Goal: Transaction & Acquisition: Purchase product/service

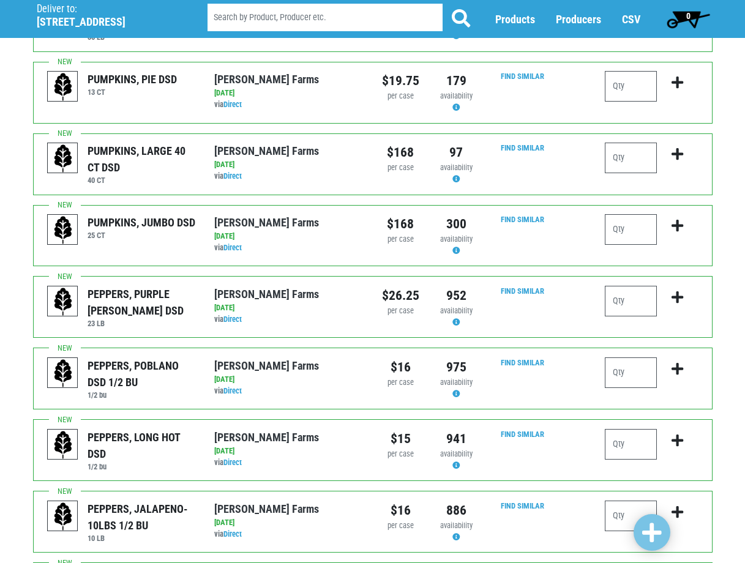
scroll to position [1072, 0]
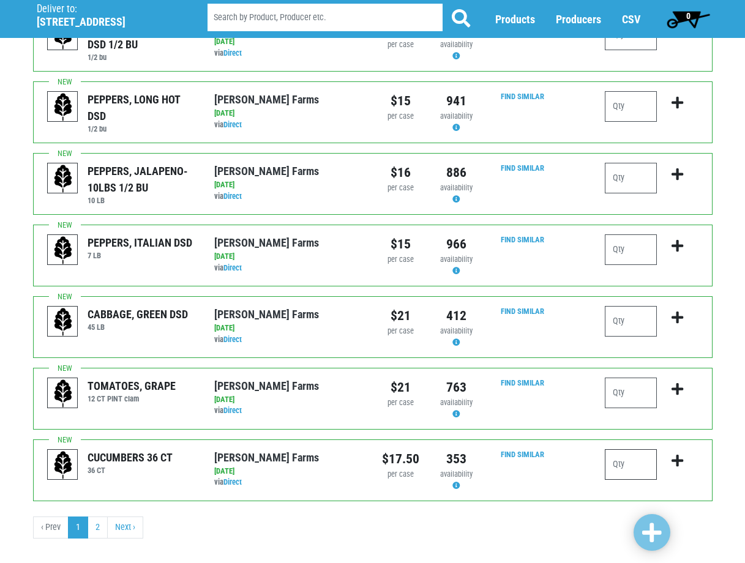
click at [620, 449] on input "number" at bounding box center [631, 464] width 52 height 31
type input "2"
click at [626, 306] on input "number" at bounding box center [631, 321] width 52 height 31
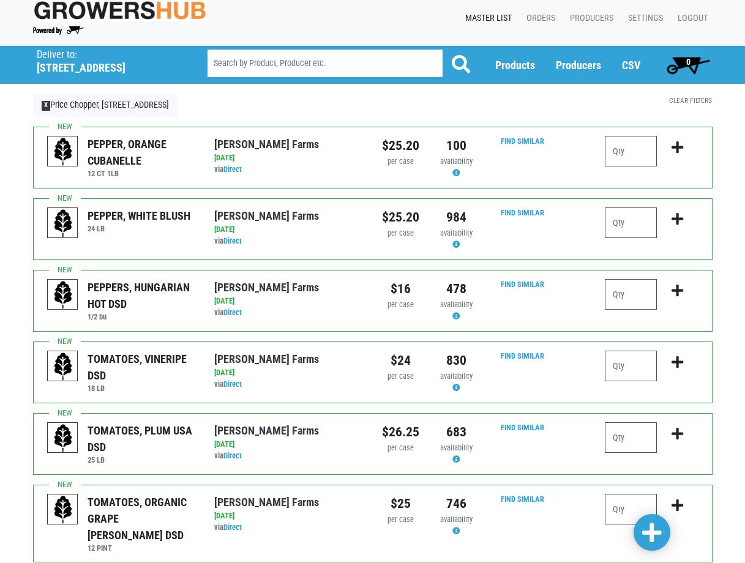
scroll to position [0, 0]
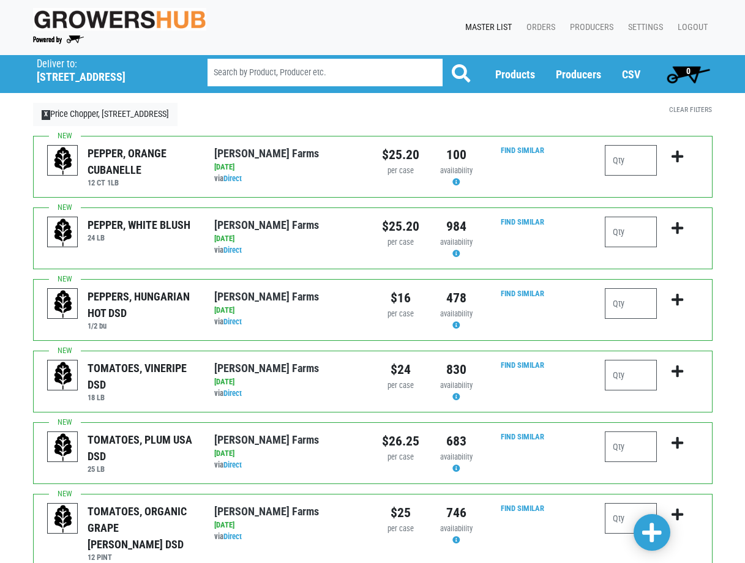
type input "1"
click at [617, 238] on input "number" at bounding box center [631, 232] width 52 height 31
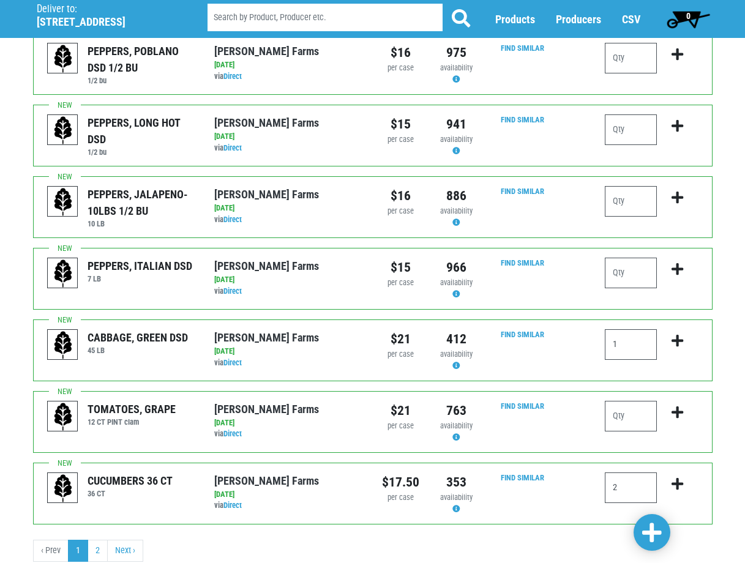
scroll to position [1072, 0]
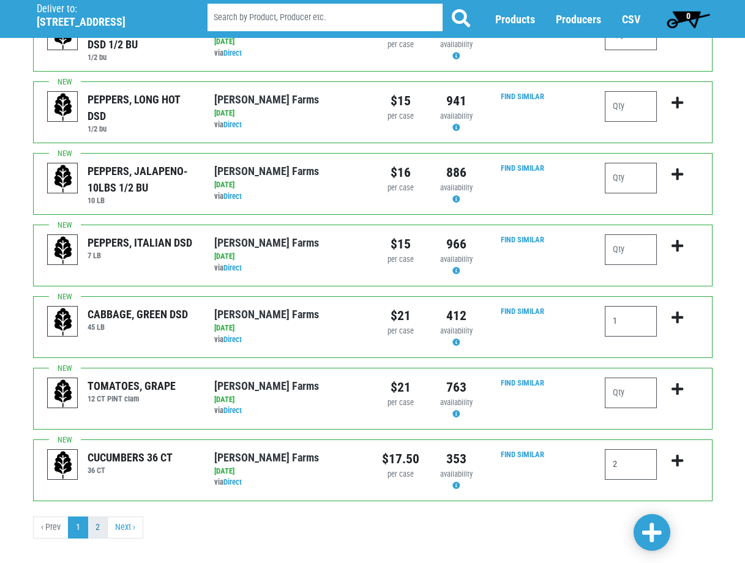
type input "1"
click at [97, 517] on link "2" at bounding box center [98, 528] width 20 height 22
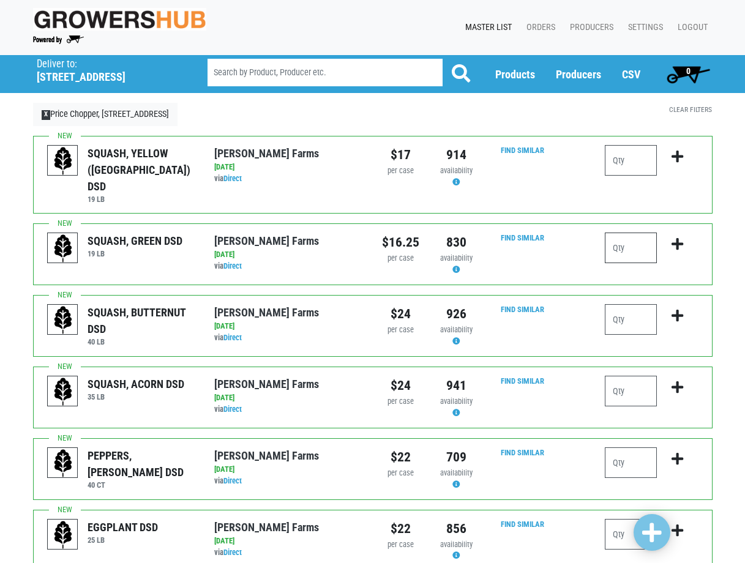
click at [617, 233] on input "number" at bounding box center [631, 248] width 52 height 31
type input "2"
click at [629, 159] on input "number" at bounding box center [631, 160] width 52 height 31
type input "1"
click at [625, 450] on input "number" at bounding box center [631, 462] width 52 height 31
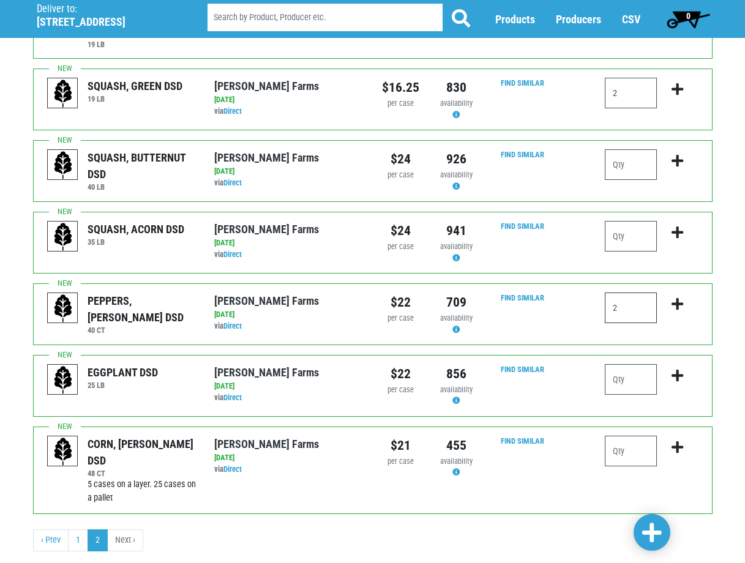
scroll to position [168, 0]
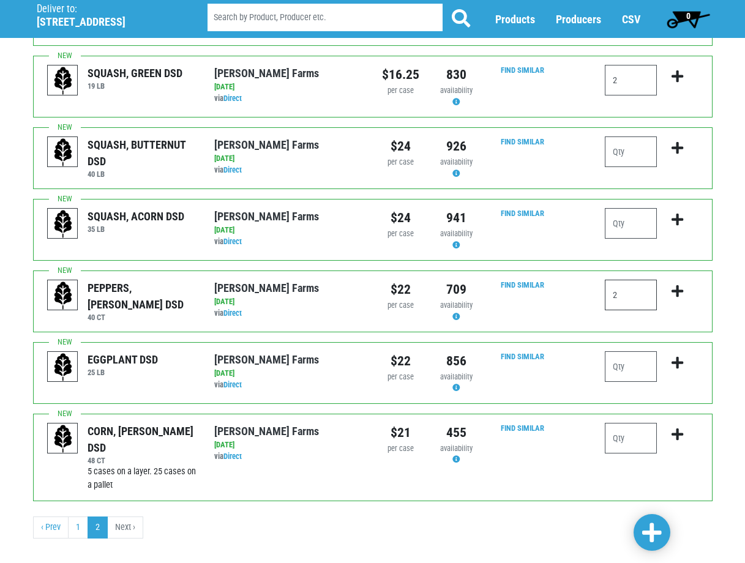
type input "2"
click at [647, 531] on span at bounding box center [652, 533] width 20 height 22
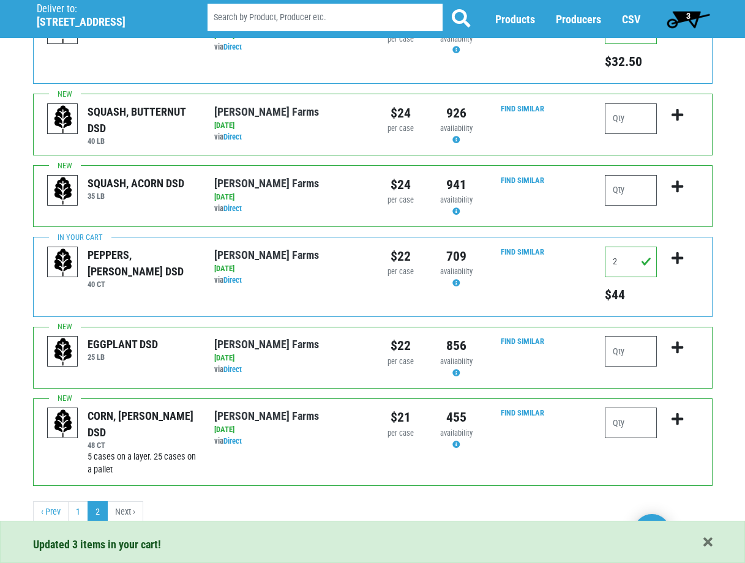
scroll to position [222, 0]
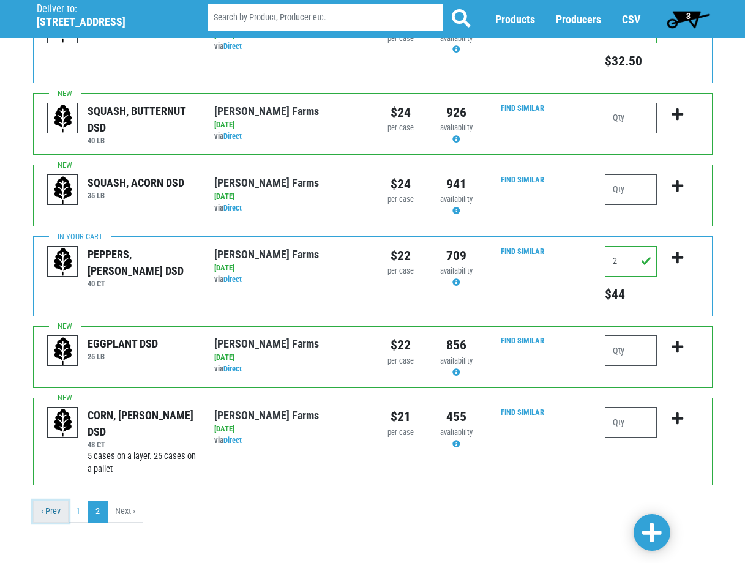
click at [50, 512] on link "‹ Prev" at bounding box center [51, 512] width 36 height 22
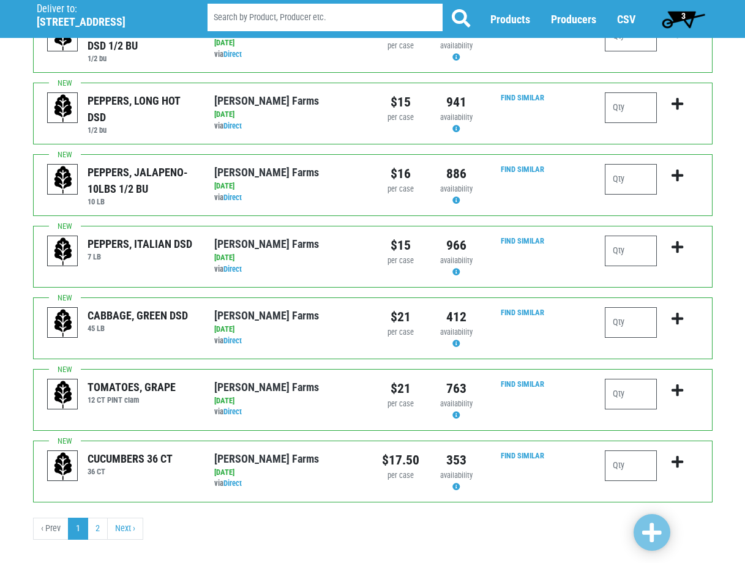
scroll to position [1072, 0]
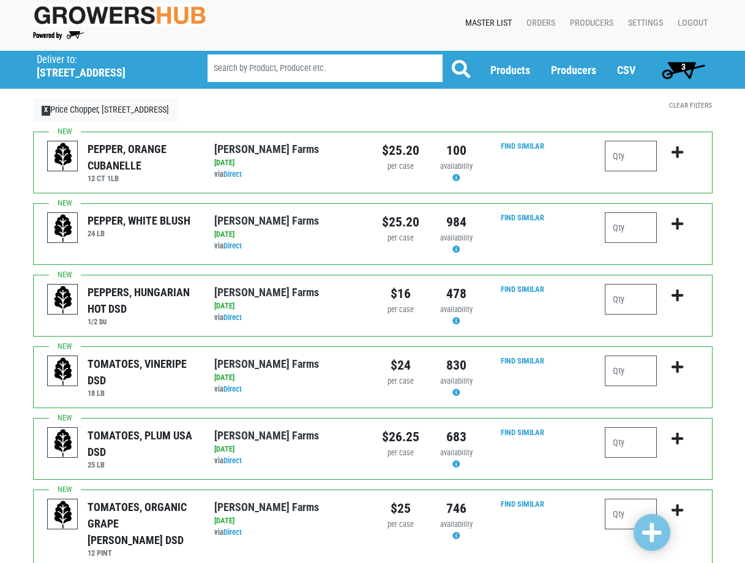
scroll to position [0, 0]
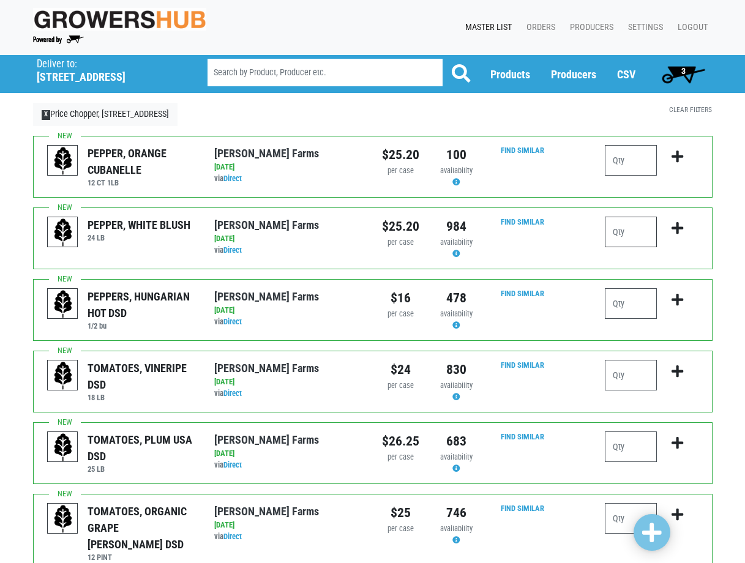
click at [646, 232] on input "number" at bounding box center [631, 232] width 52 height 31
type input "1"
click at [618, 163] on input "number" at bounding box center [631, 160] width 52 height 31
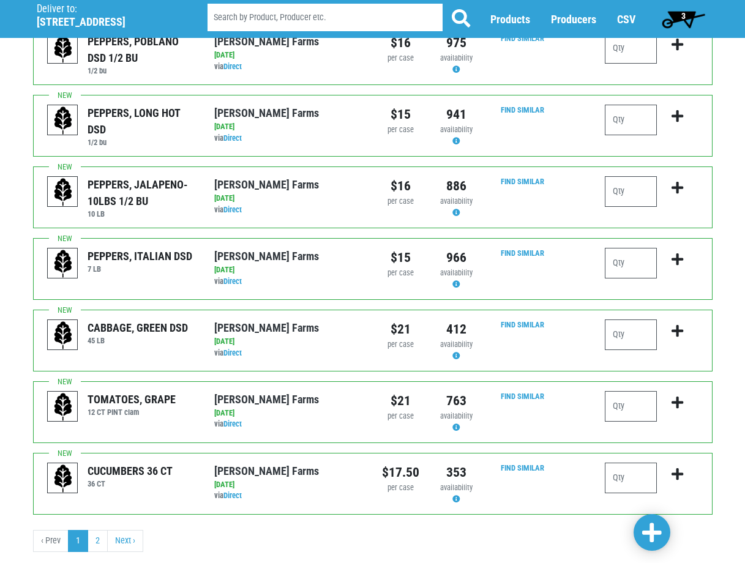
scroll to position [1072, 0]
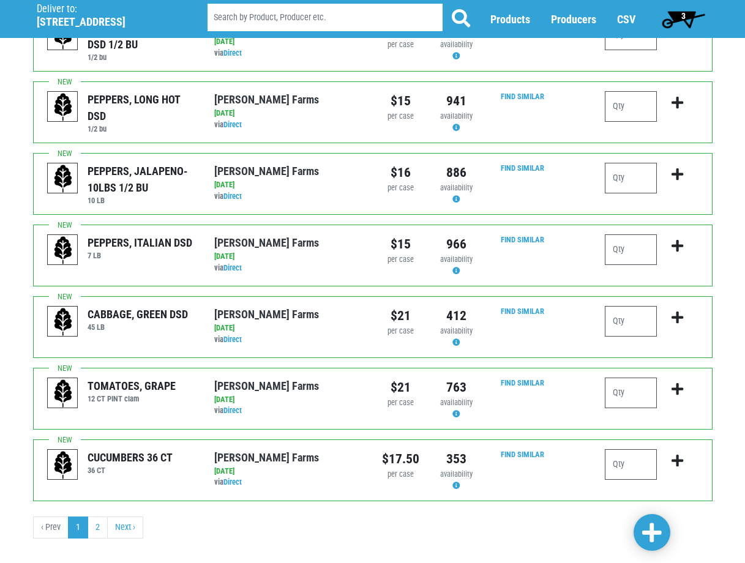
type input "1"
click at [611, 306] on input "number" at bounding box center [631, 321] width 52 height 31
type input "1"
click at [617, 449] on input "number" at bounding box center [631, 464] width 52 height 31
type input "2"
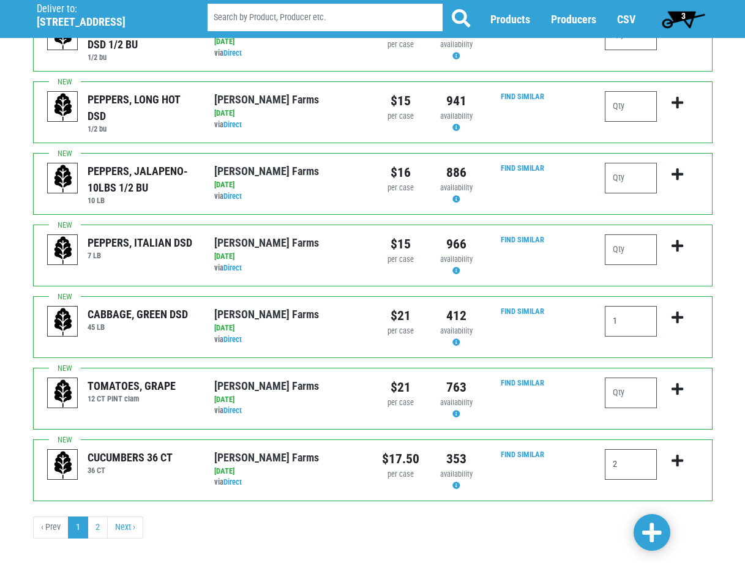
click at [638, 534] on link at bounding box center [652, 532] width 37 height 37
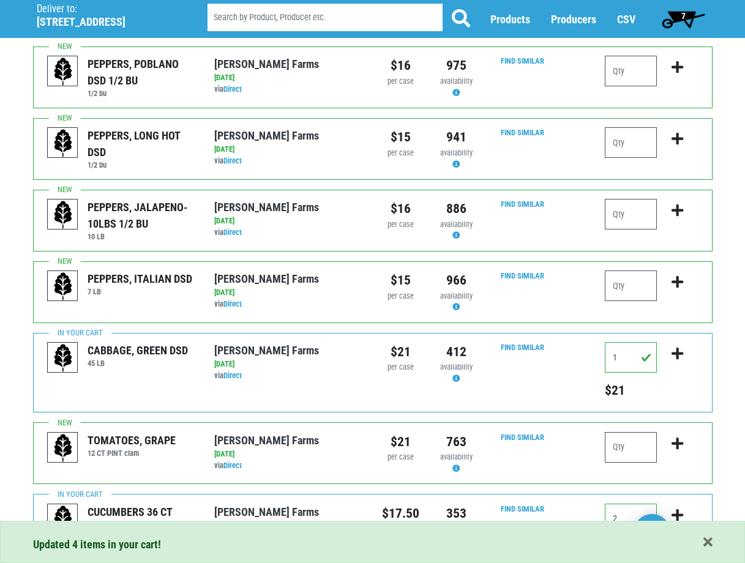
scroll to position [1108, 0]
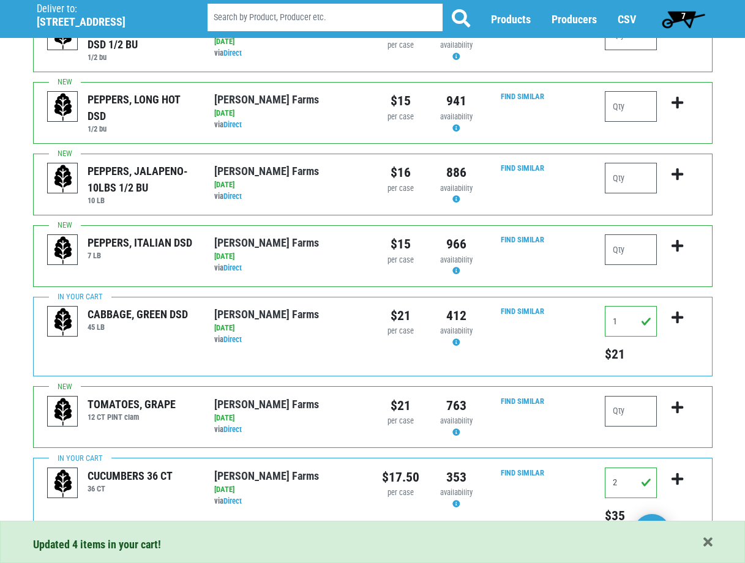
click at [676, 15] on span "7" at bounding box center [683, 19] width 54 height 24
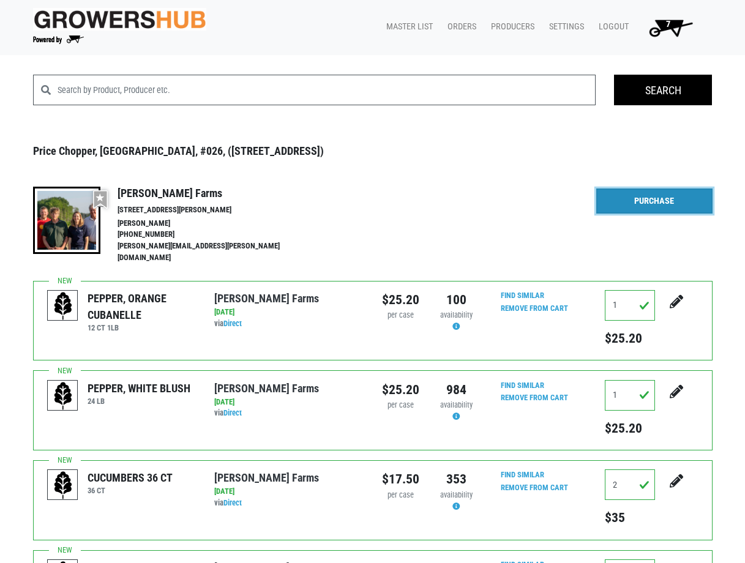
click at [621, 198] on link "Purchase" at bounding box center [654, 202] width 116 height 26
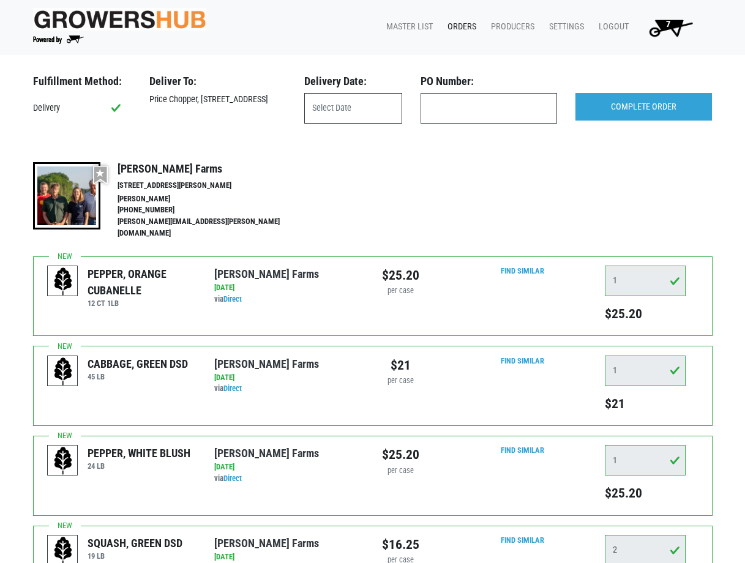
click at [367, 108] on input "text" at bounding box center [353, 108] width 98 height 31
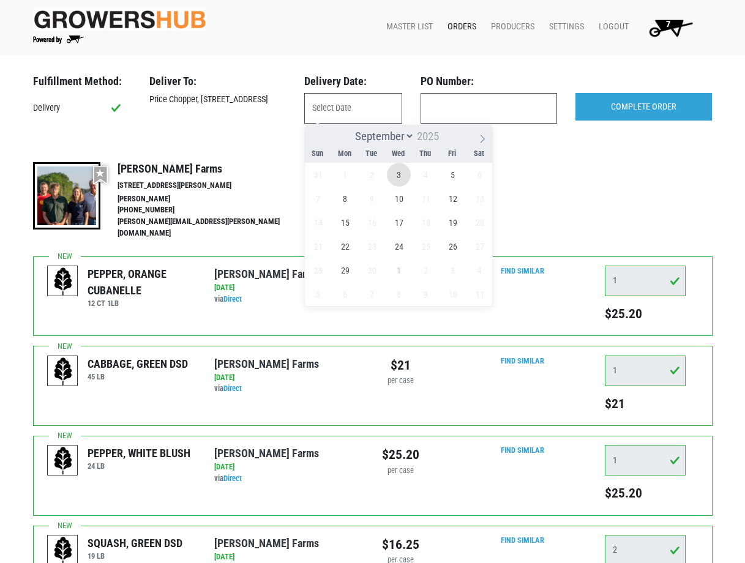
click at [403, 177] on span "3" at bounding box center [399, 175] width 24 height 24
type input "[DATE]"
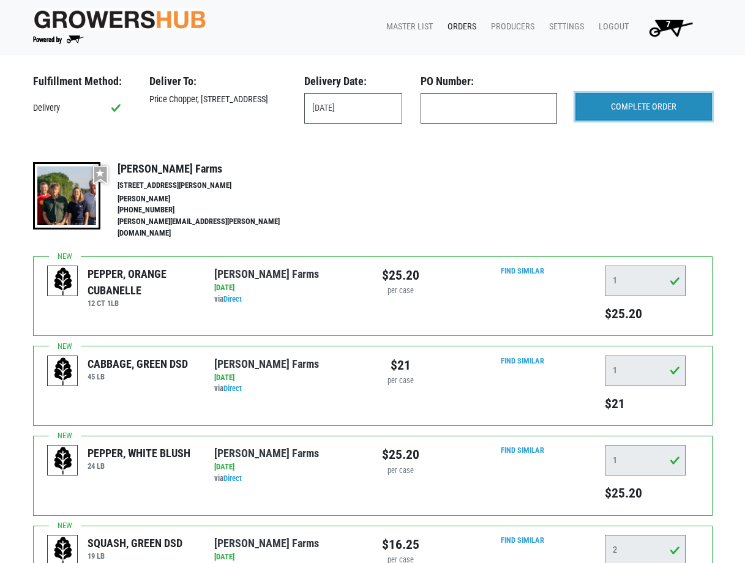
click at [599, 110] on input "COMPLETE ORDER" at bounding box center [643, 107] width 136 height 28
